Goal: Navigation & Orientation: Find specific page/section

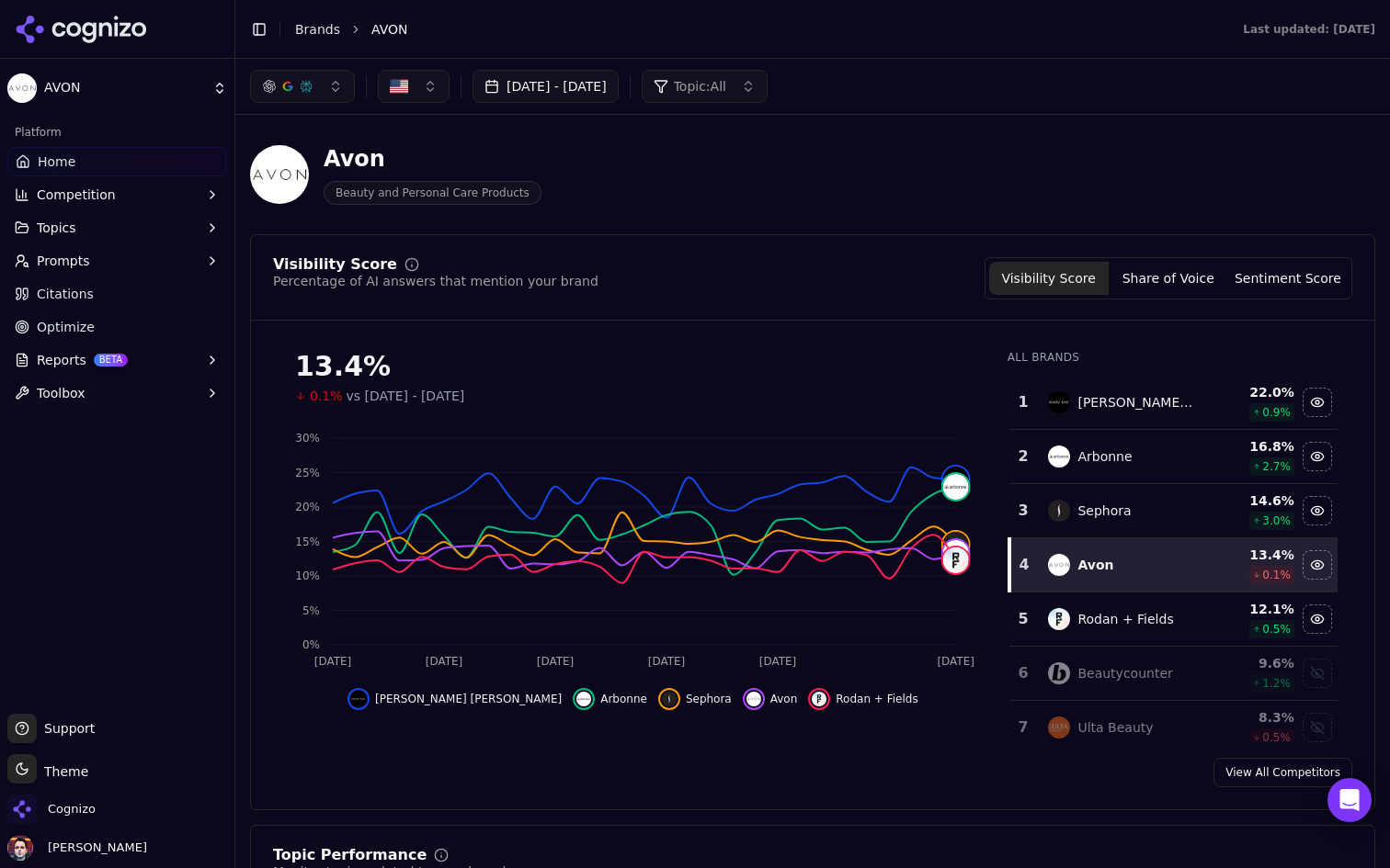
click at [152, 183] on button "Competition" at bounding box center [117, 194] width 219 height 29
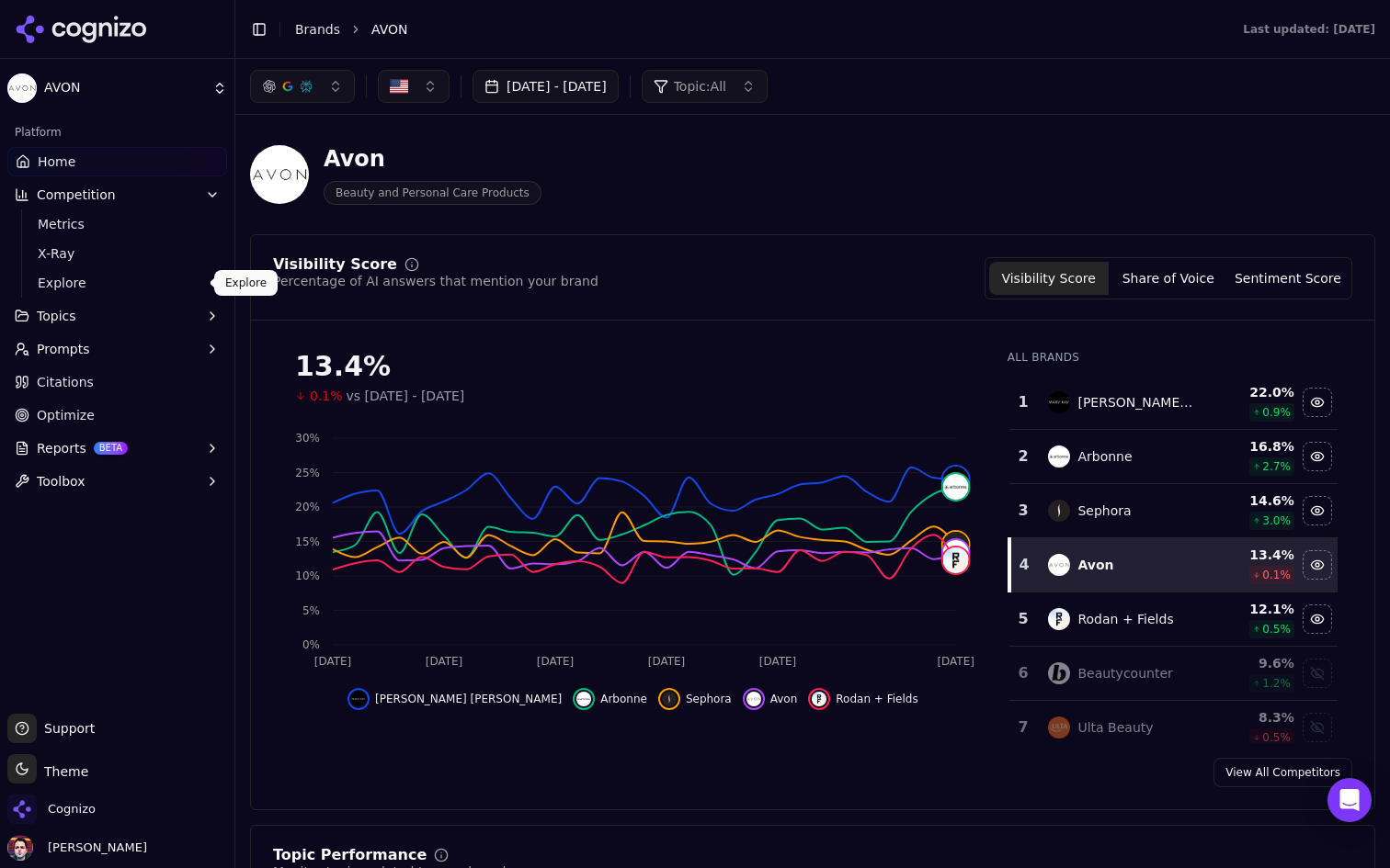
click at [121, 279] on span "Explore" at bounding box center [118, 283] width 160 height 19
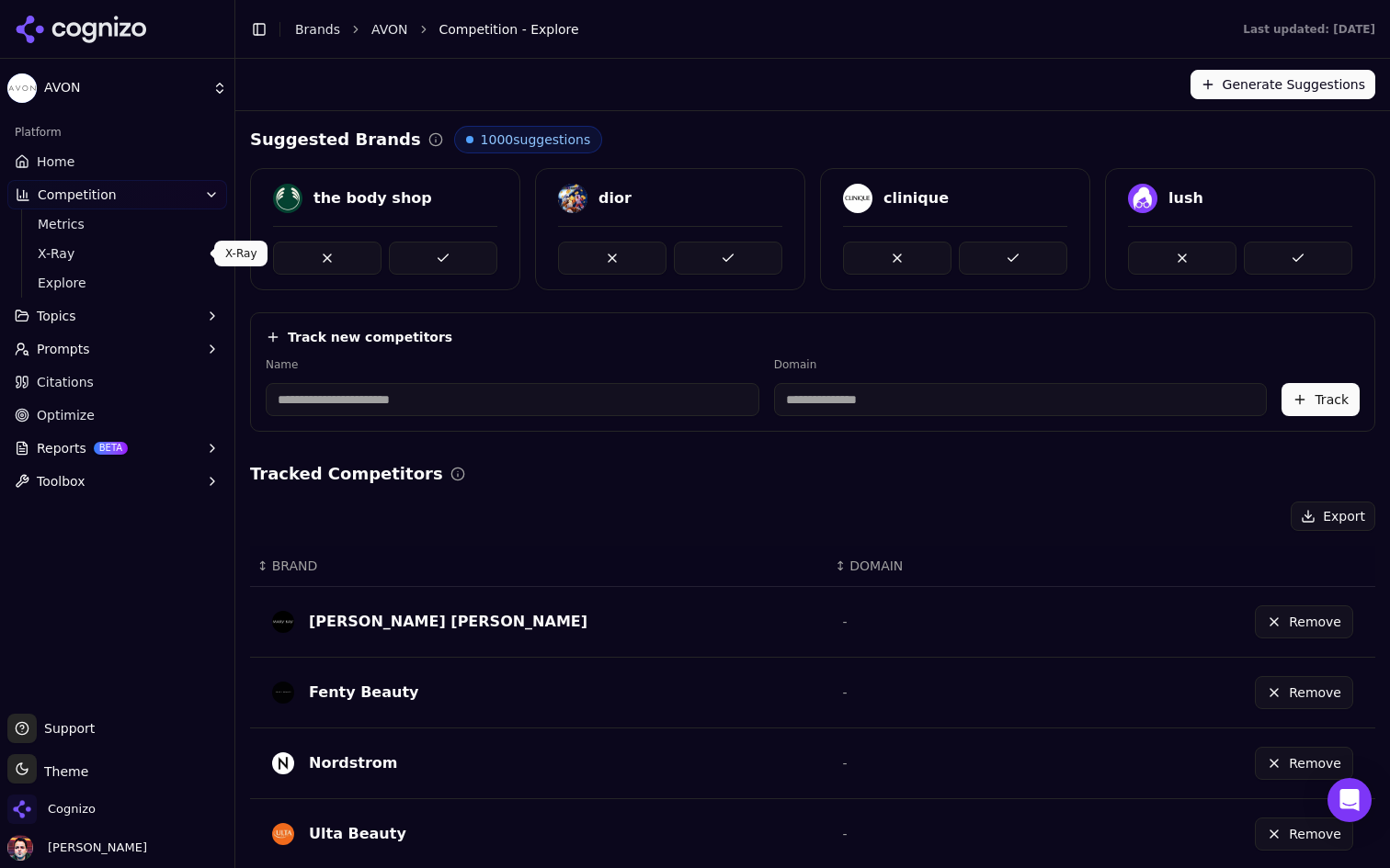
click at [123, 251] on span "X-Ray" at bounding box center [118, 254] width 160 height 19
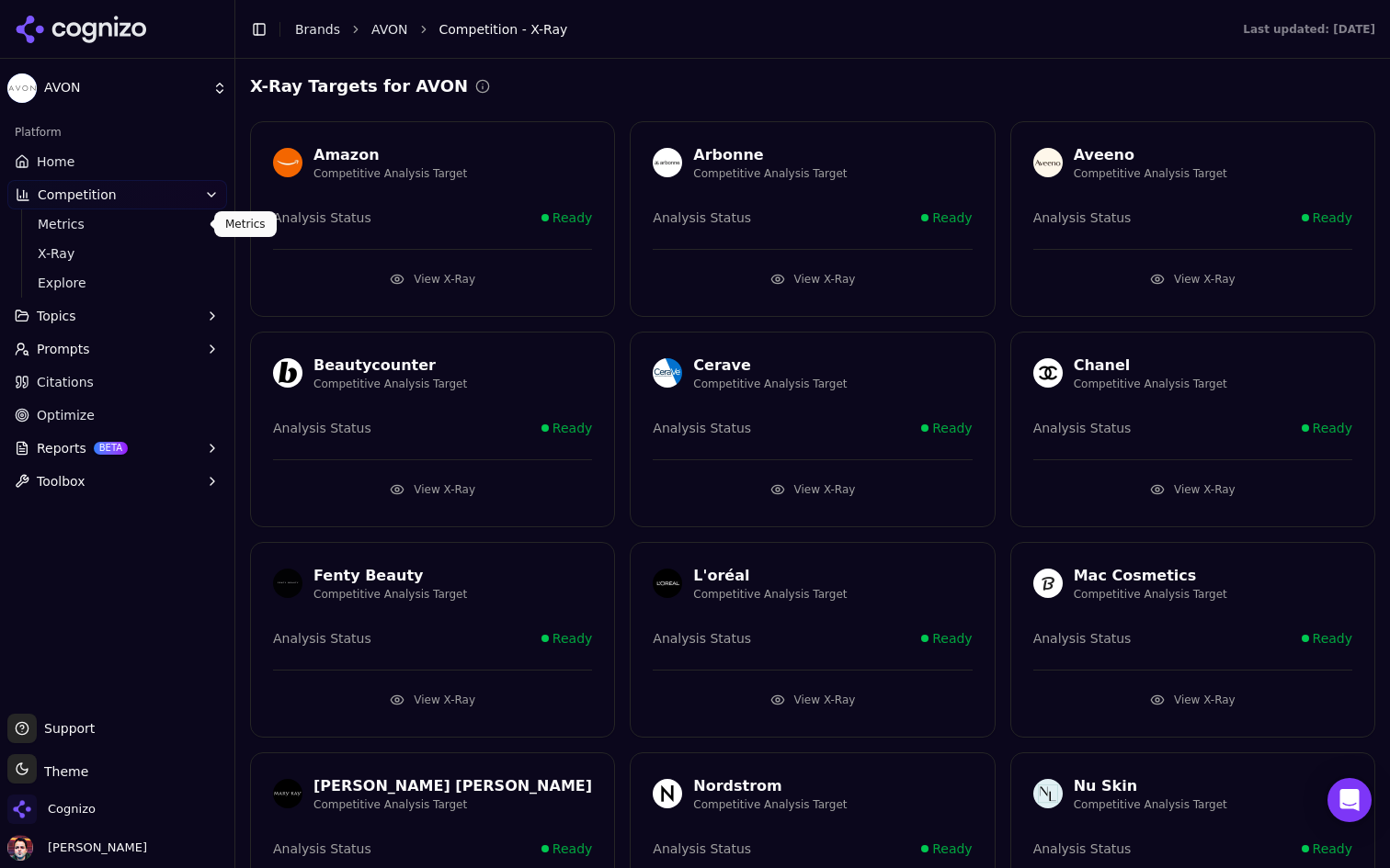
click at [120, 228] on span "Metrics" at bounding box center [118, 224] width 160 height 19
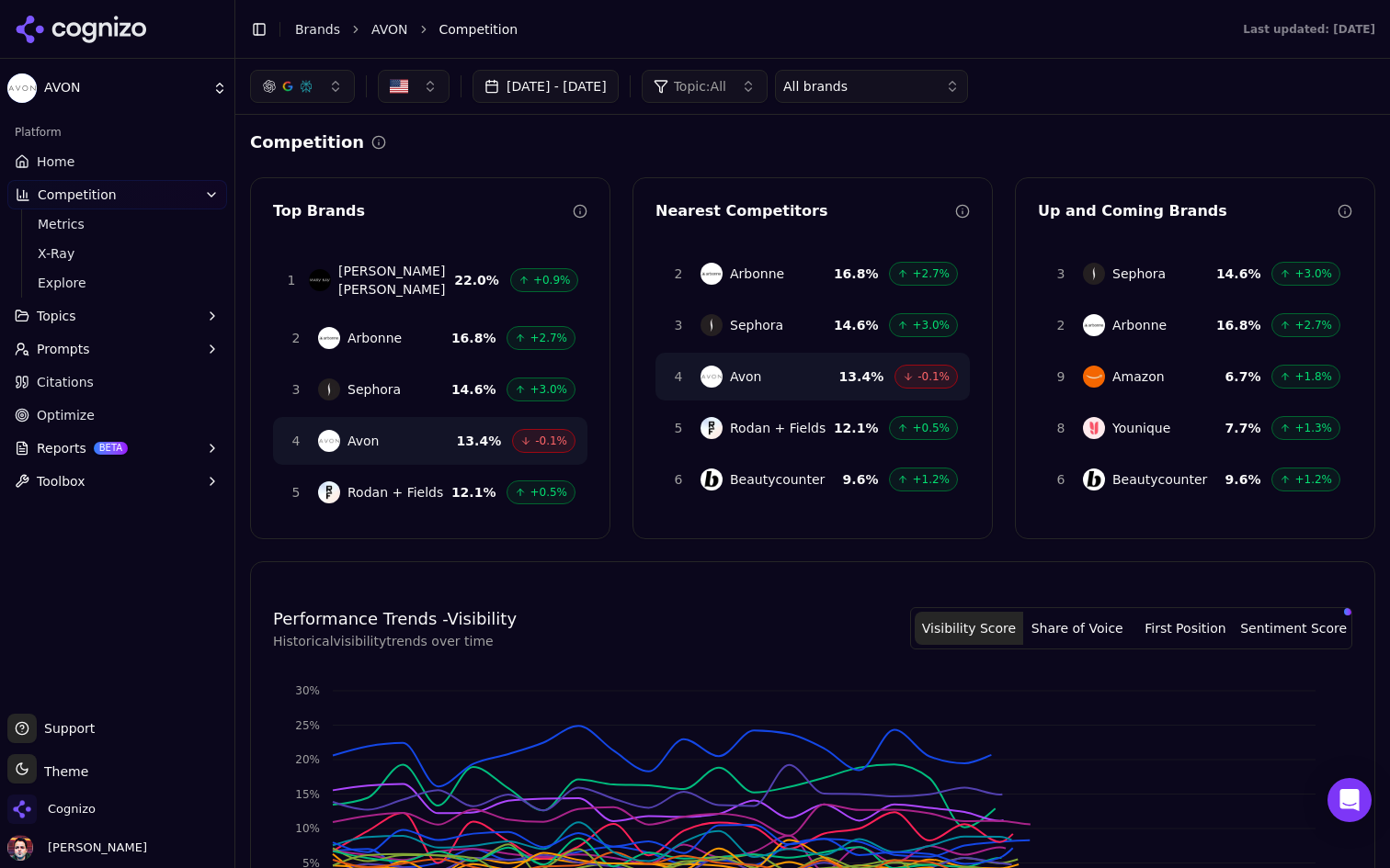
click at [105, 163] on link "Home" at bounding box center [117, 161] width 219 height 29
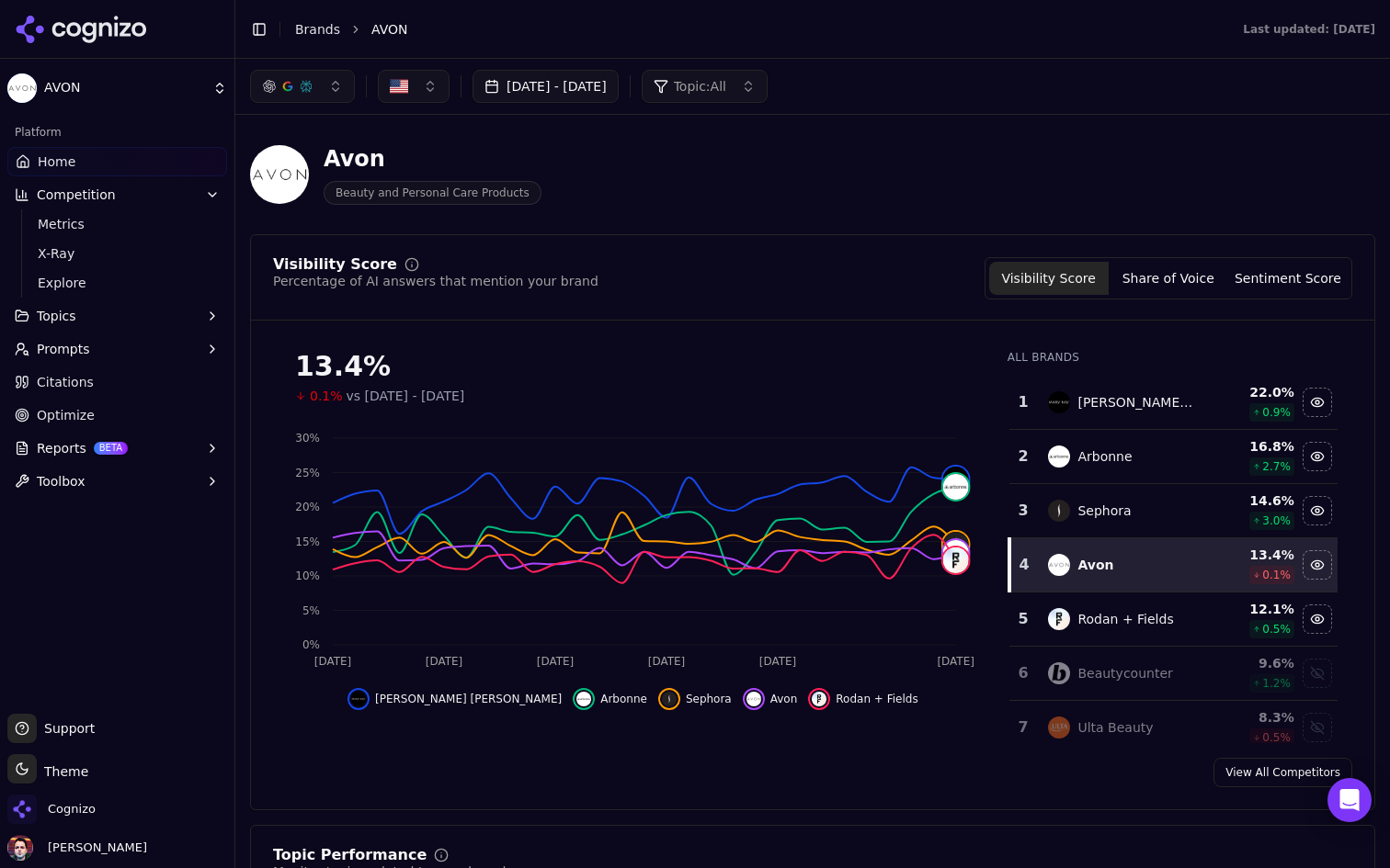
click at [175, 442] on button "Reports BETA" at bounding box center [117, 448] width 219 height 29
click at [152, 420] on link "Optimize" at bounding box center [117, 415] width 219 height 29
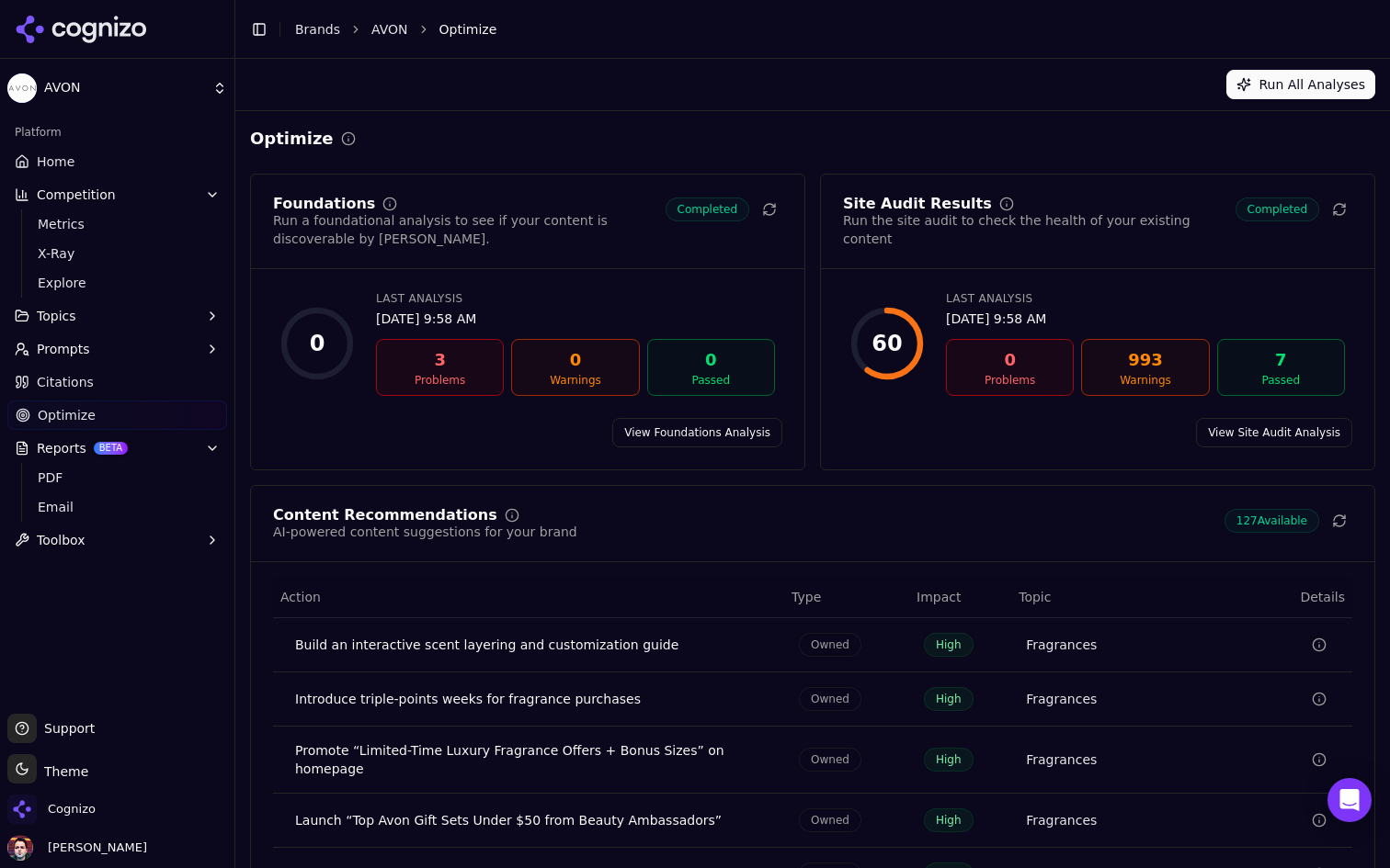
click at [144, 394] on link "Citations" at bounding box center [117, 381] width 219 height 29
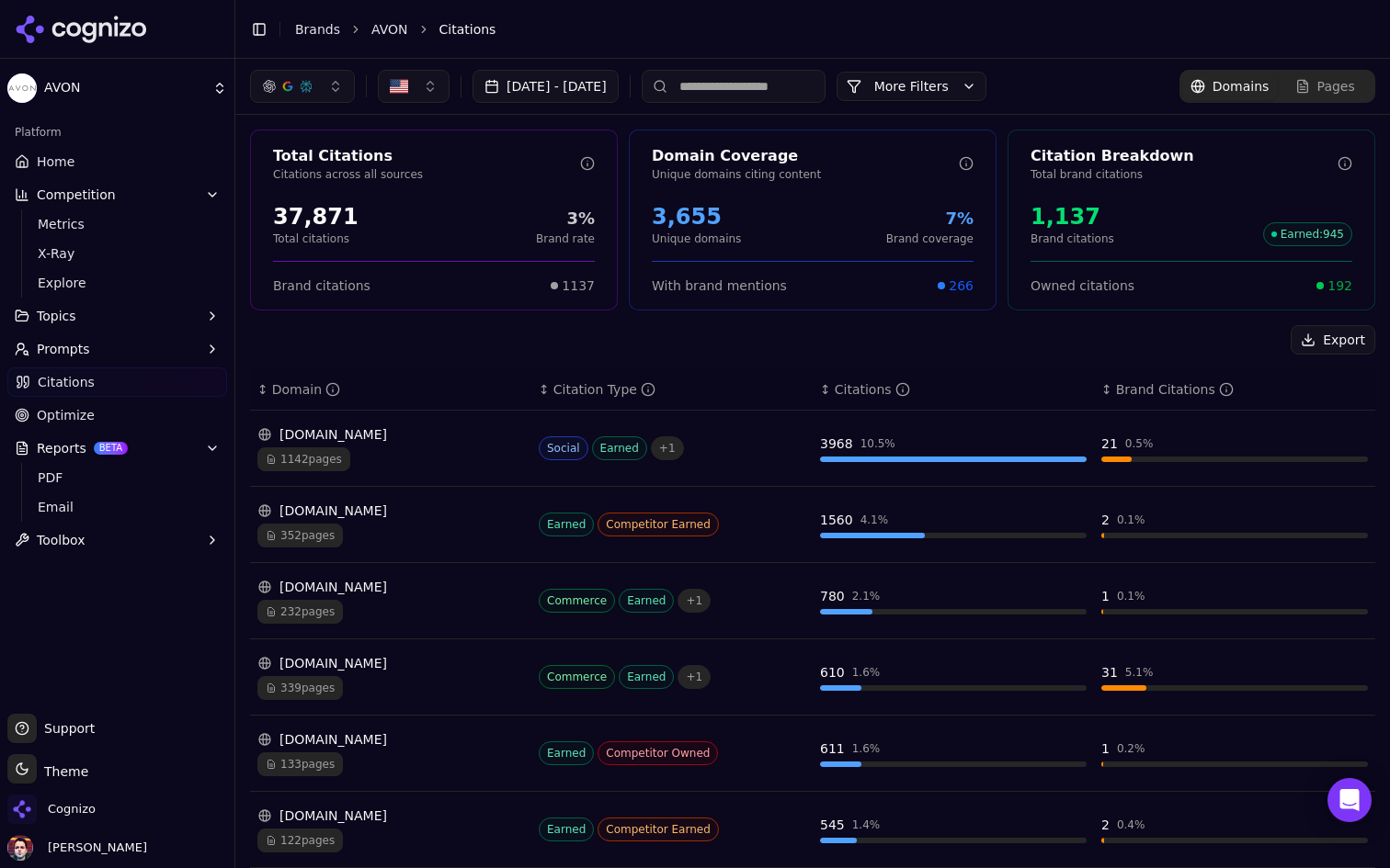
click at [166, 165] on link "Home" at bounding box center [117, 161] width 219 height 29
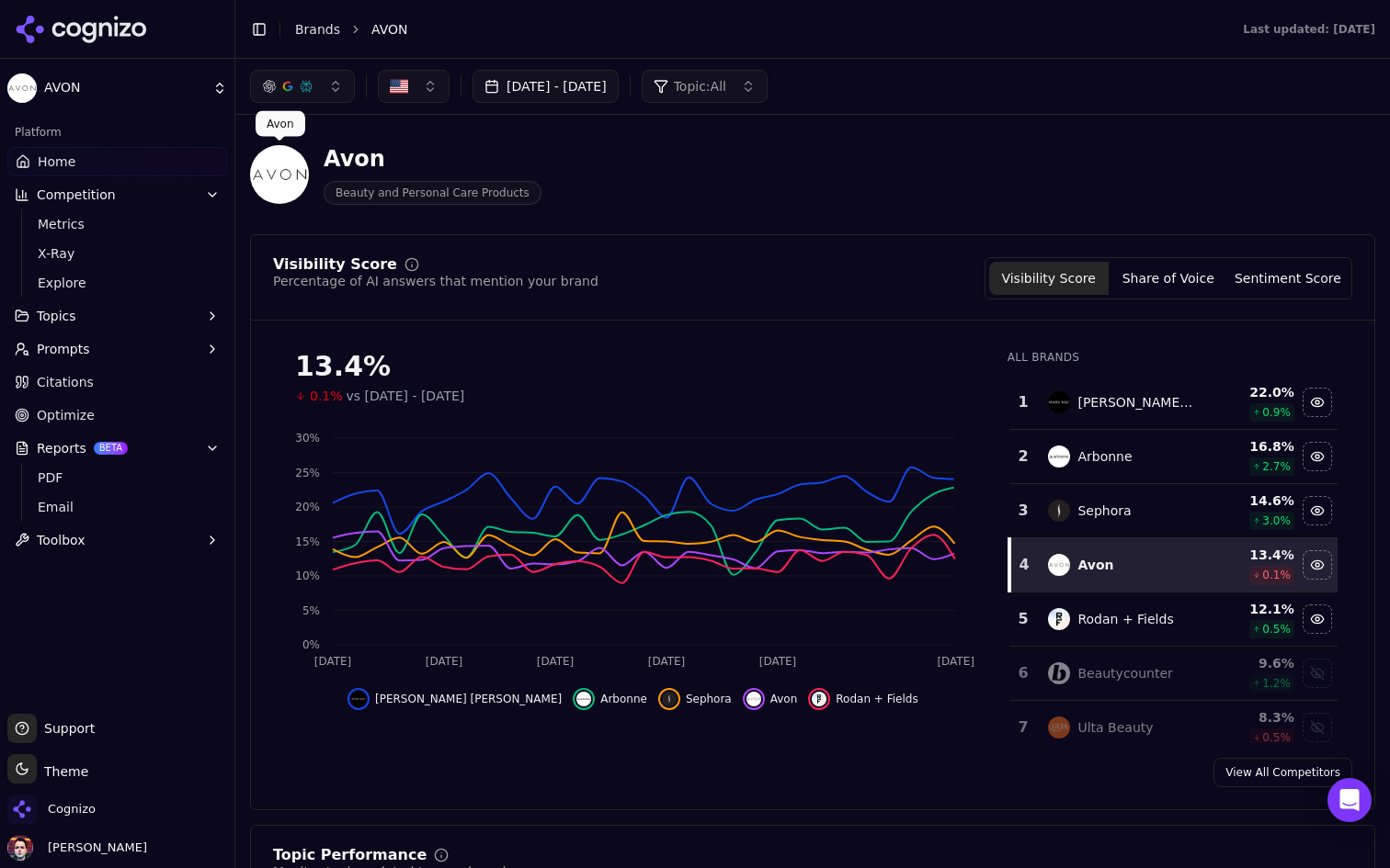
click at [741, 235] on div "Visibility Score Percentage of AI answers that mention your brand Visibility Sc…" at bounding box center [812, 522] width 1125 height 576
click at [137, 418] on link "Optimize" at bounding box center [117, 415] width 219 height 29
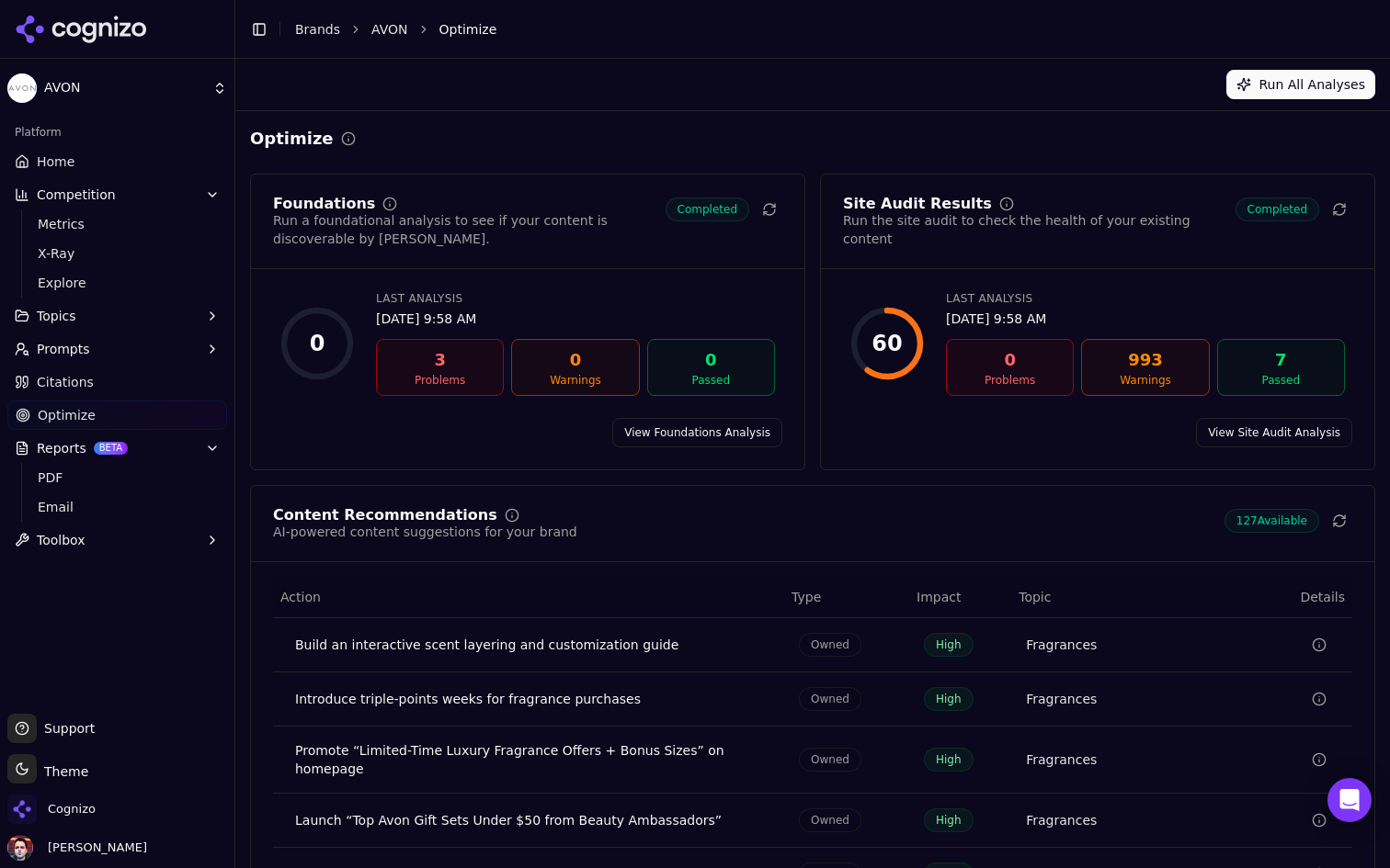
click at [139, 391] on link "Citations" at bounding box center [117, 381] width 219 height 29
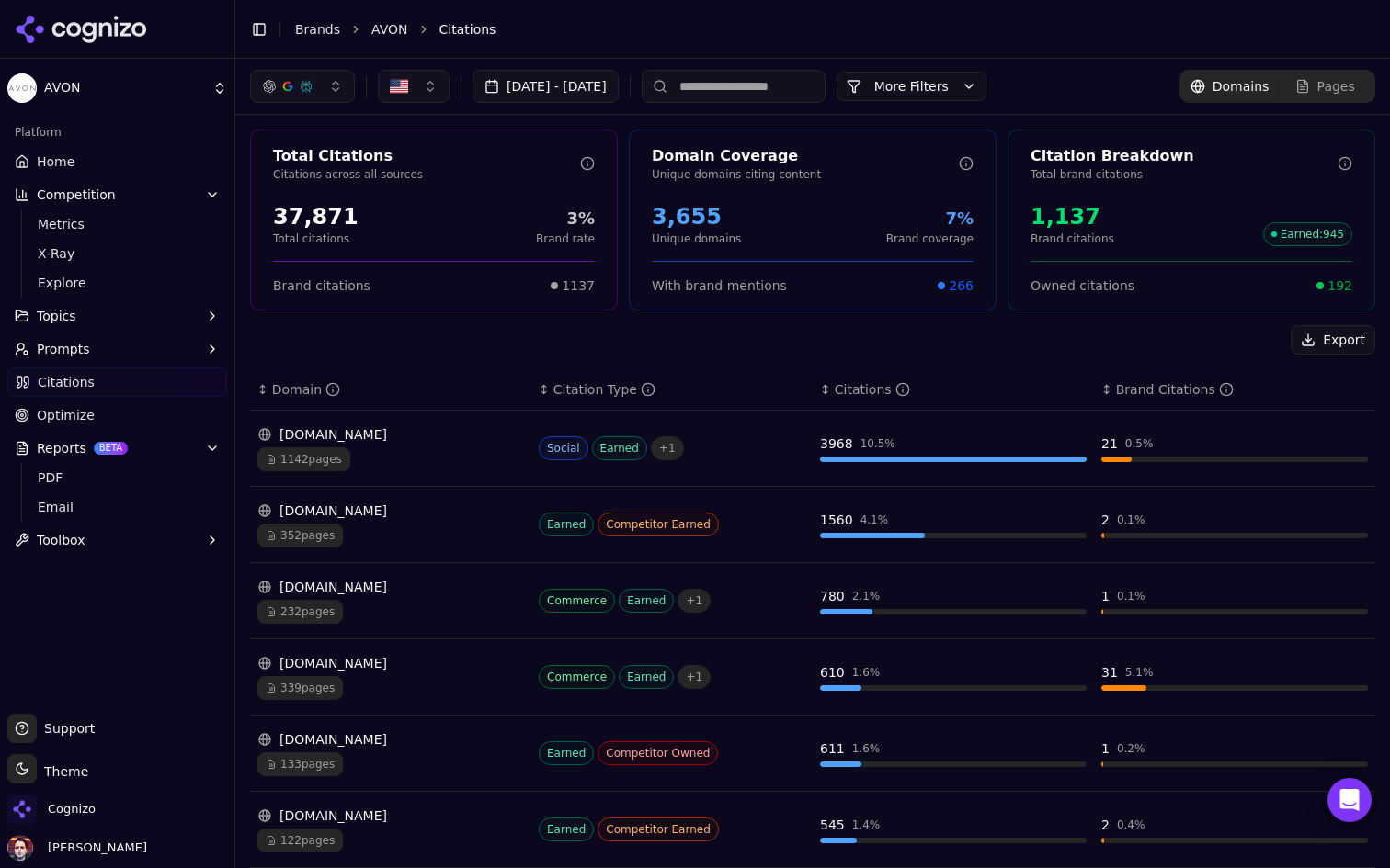
click at [149, 350] on button "Prompts" at bounding box center [117, 348] width 219 height 29
click at [138, 306] on button "Topics" at bounding box center [117, 315] width 219 height 29
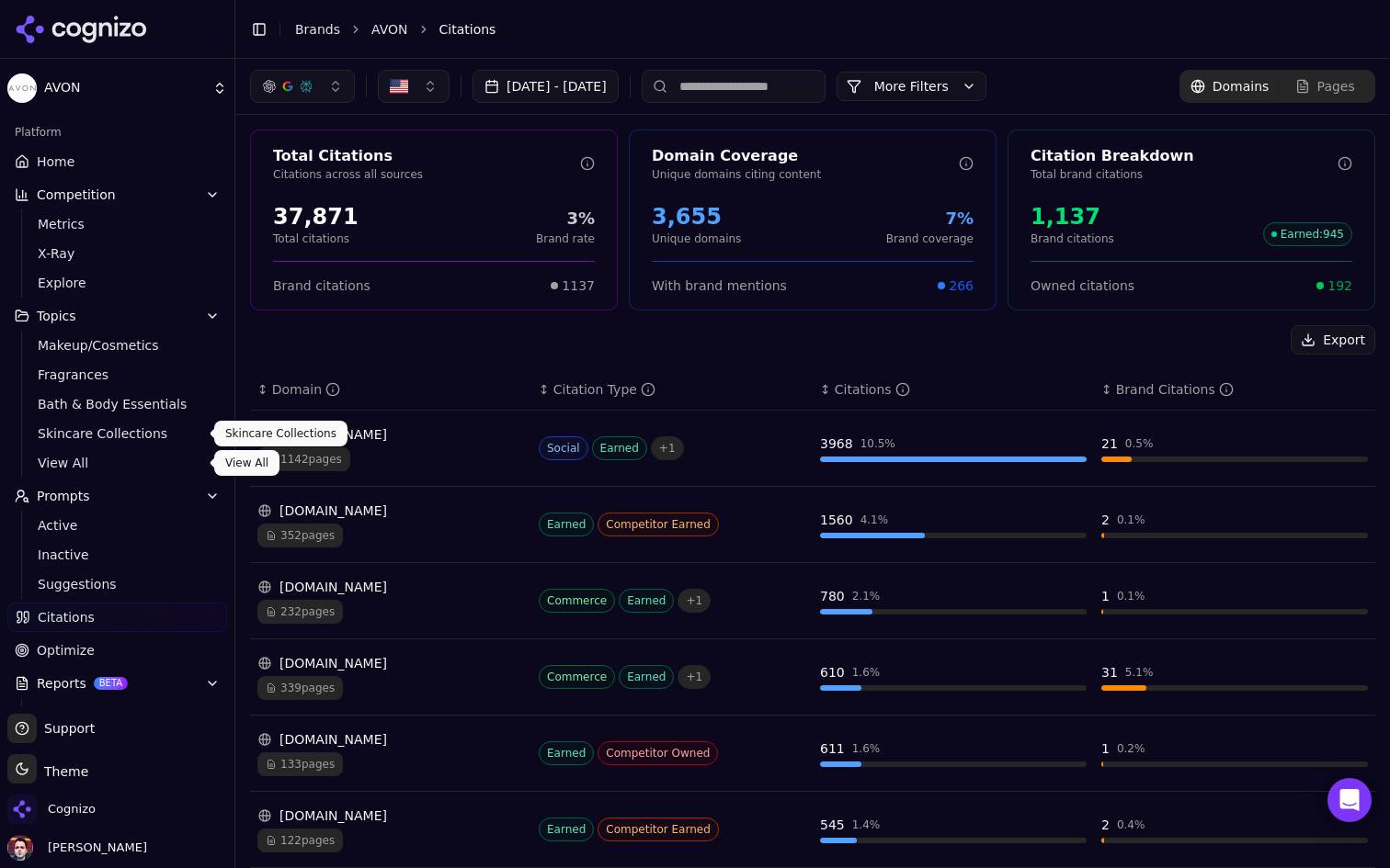
click at [156, 458] on span "View All" at bounding box center [118, 463] width 160 height 19
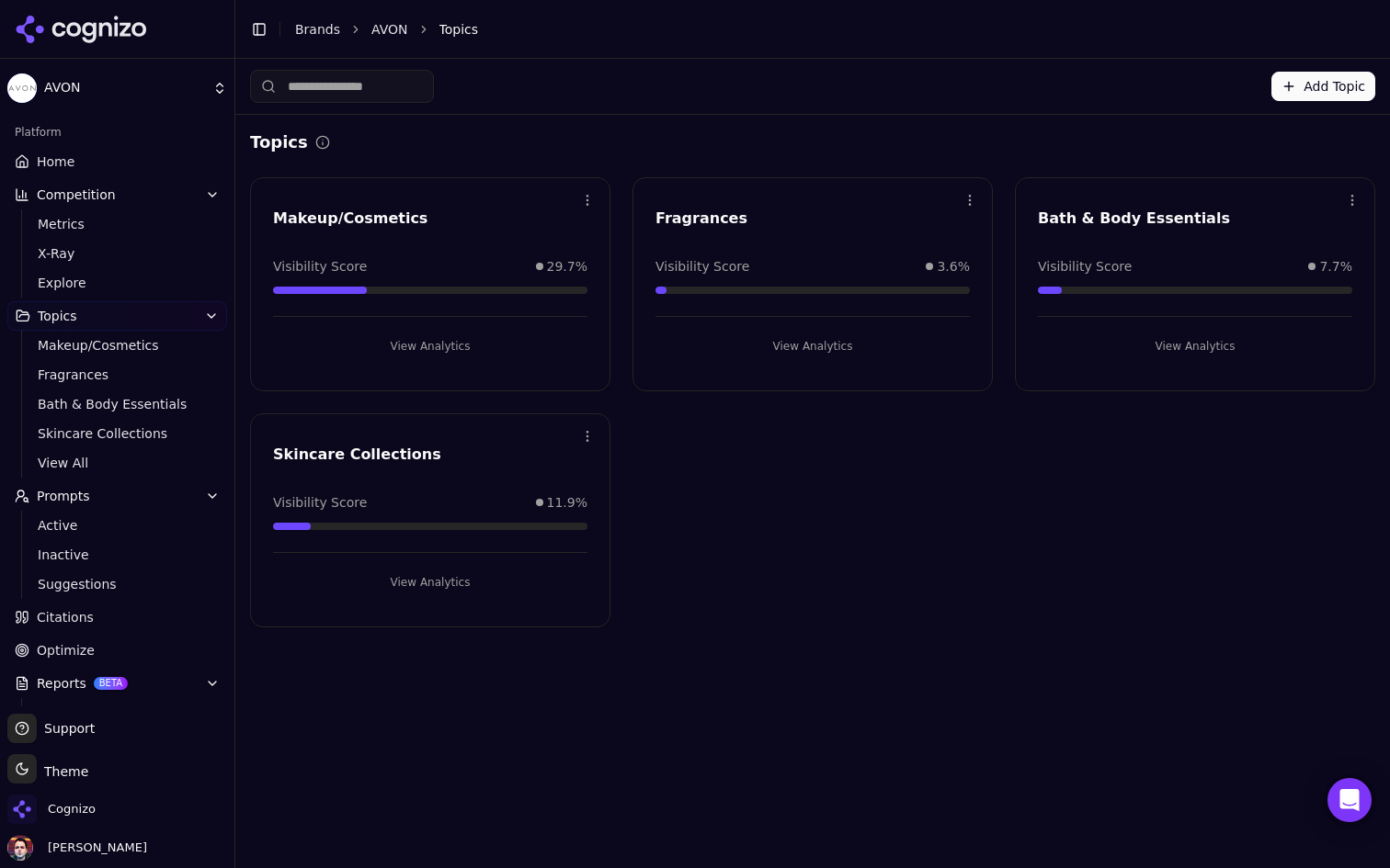
click at [132, 167] on link "Home" at bounding box center [117, 161] width 219 height 29
